Goal: Task Accomplishment & Management: Use online tool/utility

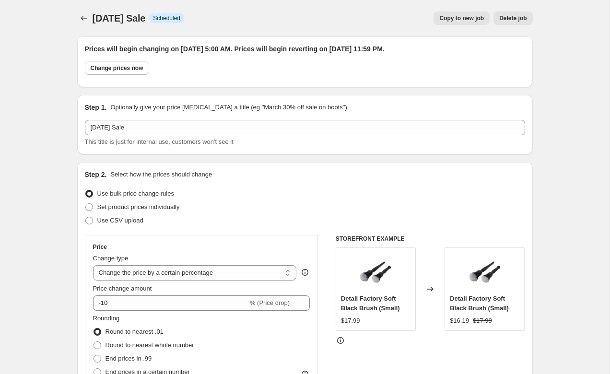
select select "percentage"
select select "collection"
select select "vendor"
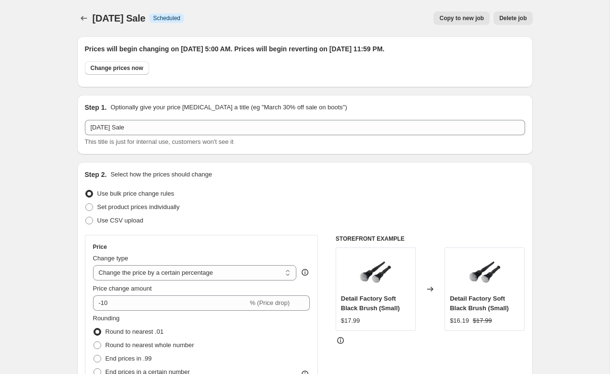
select select "vendor"
select select "tag"
select select "vendor"
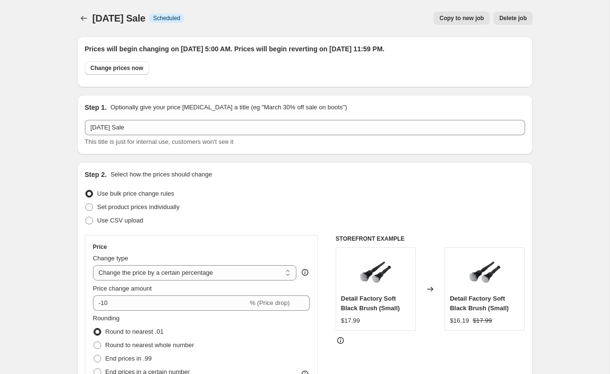
select select "vendor"
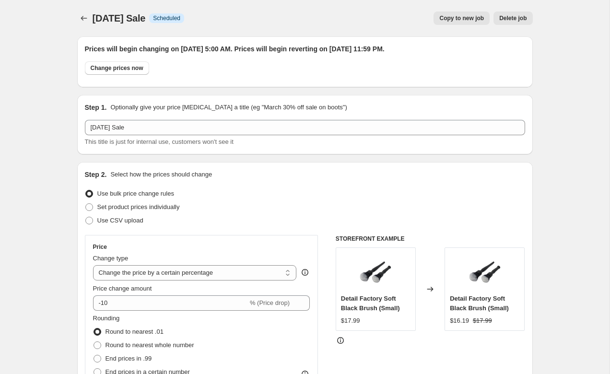
select select "vendor"
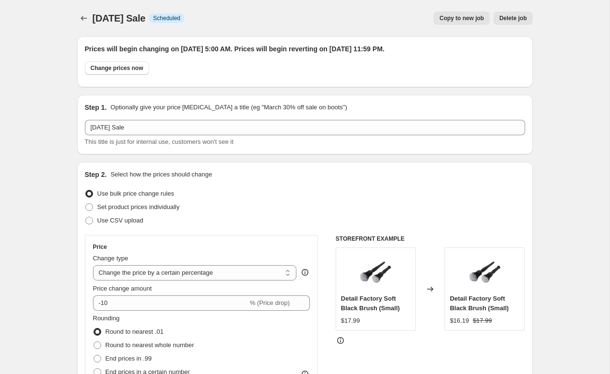
select select "vendor"
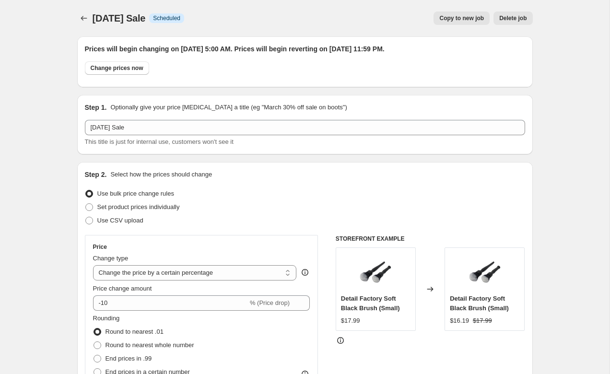
select select "vendor"
